Goal: Task Accomplishment & Management: Use online tool/utility

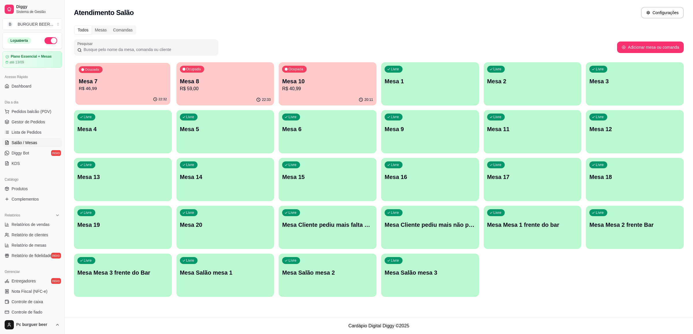
click at [113, 80] on p "Mesa 7" at bounding box center [123, 82] width 88 height 8
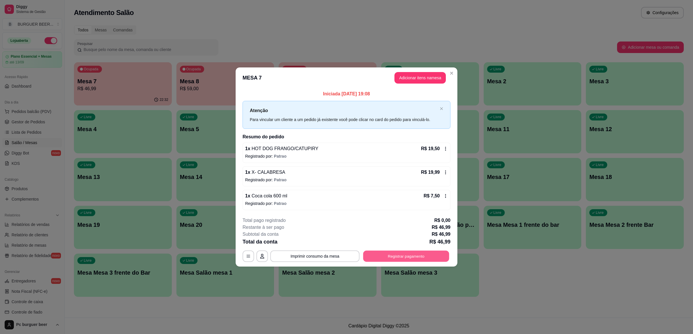
click at [403, 258] on button "Registrar pagamento" at bounding box center [406, 256] width 86 height 11
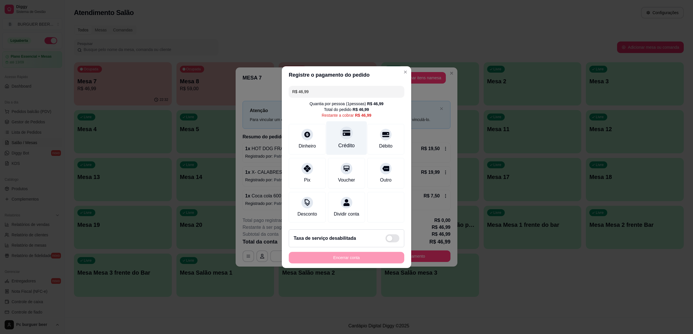
click at [342, 142] on div "Crédito" at bounding box center [346, 146] width 16 height 8
type input "R$ 0,00"
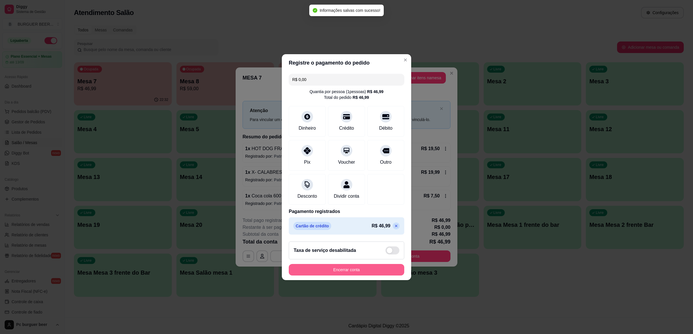
click at [367, 269] on button "Encerrar conta" at bounding box center [346, 270] width 115 height 12
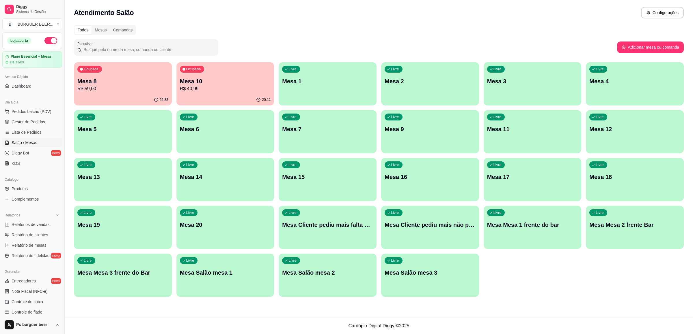
click at [194, 75] on div "Ocupada Mesa 10 R$ 40,99" at bounding box center [225, 78] width 98 height 32
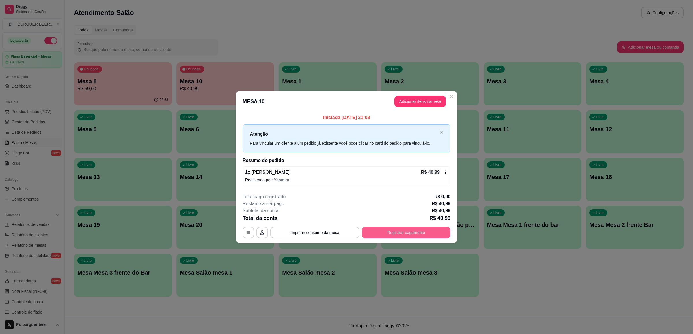
click at [386, 236] on button "Registrar pagamento" at bounding box center [406, 233] width 89 height 12
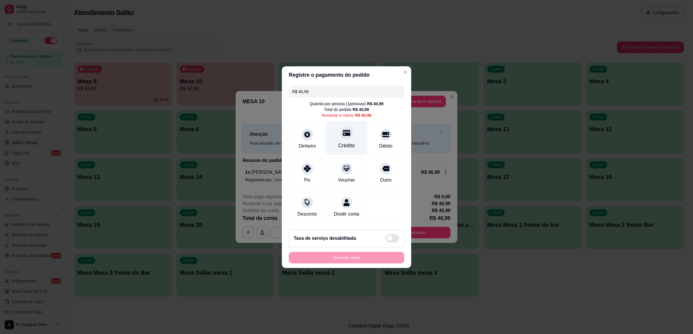
click at [342, 137] on div "Crédito" at bounding box center [346, 138] width 41 height 34
type input "R$ 0,00"
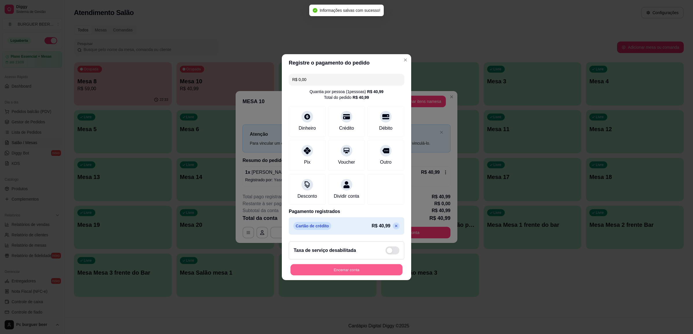
click at [350, 272] on button "Encerrar conta" at bounding box center [346, 269] width 112 height 11
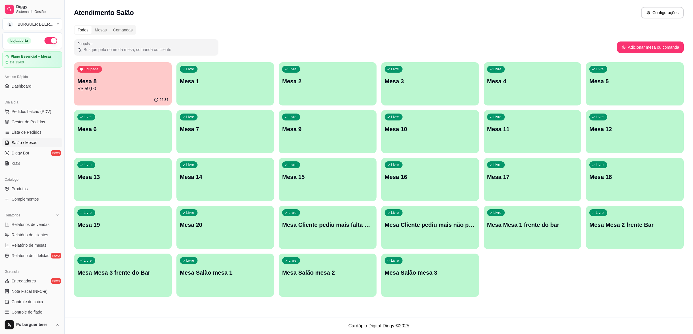
click at [140, 72] on div "Ocupada Mesa 8 R$ 59,00" at bounding box center [123, 78] width 98 height 32
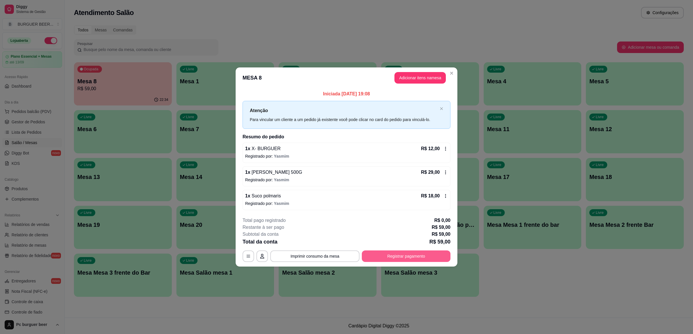
click at [403, 255] on button "Registrar pagamento" at bounding box center [406, 257] width 89 height 12
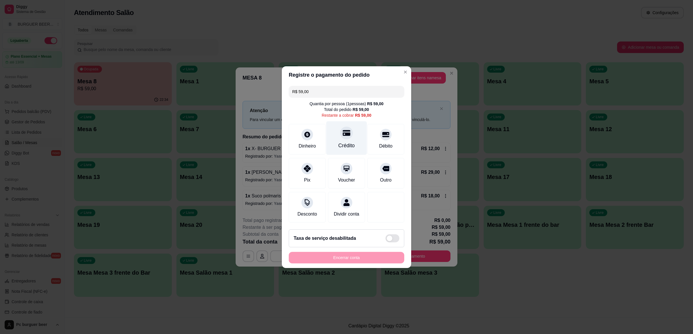
click at [337, 134] on div "Crédito" at bounding box center [346, 138] width 41 height 34
type input "R$ 0,00"
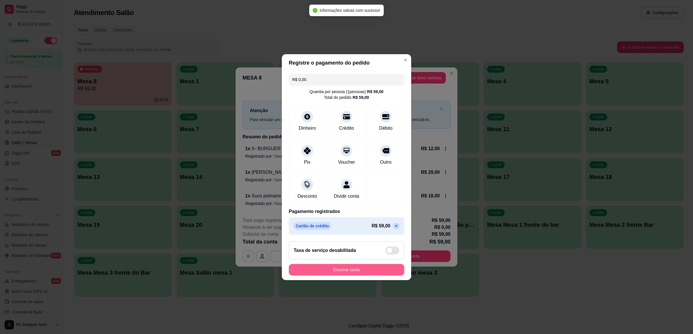
click at [358, 276] on button "Encerrar conta" at bounding box center [346, 270] width 115 height 12
